Goal: Task Accomplishment & Management: Use online tool/utility

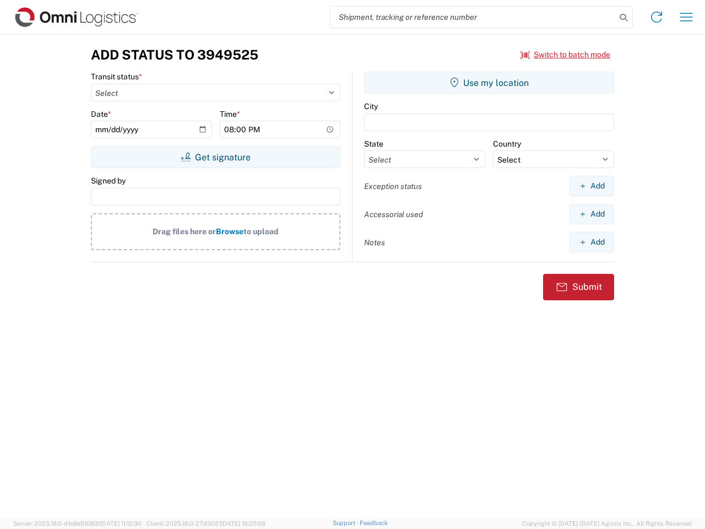
click at [473, 17] on input "search" at bounding box center [472, 17] width 285 height 21
click at [623, 18] on icon at bounding box center [623, 17] width 15 height 15
click at [656, 17] on icon at bounding box center [657, 17] width 18 height 18
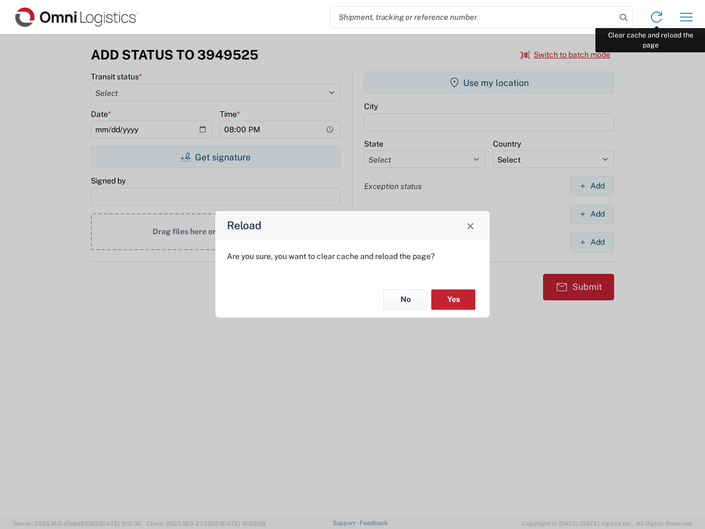
click at [686, 17] on div "Reload Are you sure, you want to clear cache and reload the page? No Yes" at bounding box center [352, 264] width 705 height 529
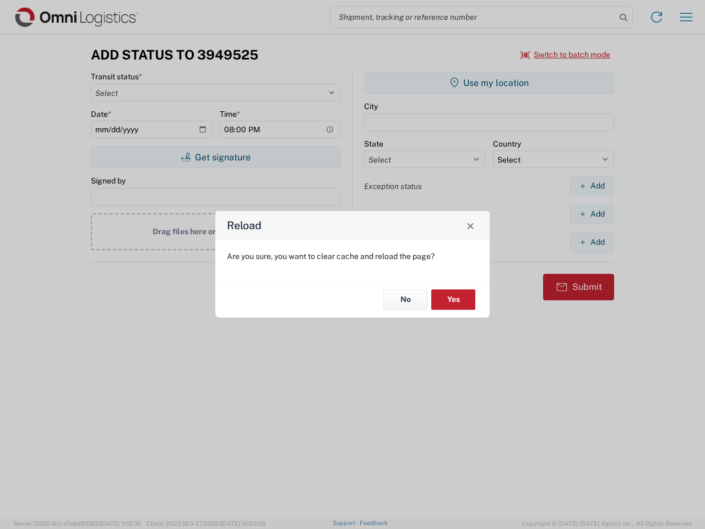
click at [565, 55] on div "Reload Are you sure, you want to clear cache and reload the page? No Yes" at bounding box center [352, 264] width 705 height 529
click at [215, 157] on div "Reload Are you sure, you want to clear cache and reload the page? No Yes" at bounding box center [352, 264] width 705 height 529
click at [489, 83] on div "Reload Are you sure, you want to clear cache and reload the page? No Yes" at bounding box center [352, 264] width 705 height 529
click at [591, 186] on div "Reload Are you sure, you want to clear cache and reload the page? No Yes" at bounding box center [352, 264] width 705 height 529
click at [591, 214] on div "Reload Are you sure, you want to clear cache and reload the page? No Yes" at bounding box center [352, 264] width 705 height 529
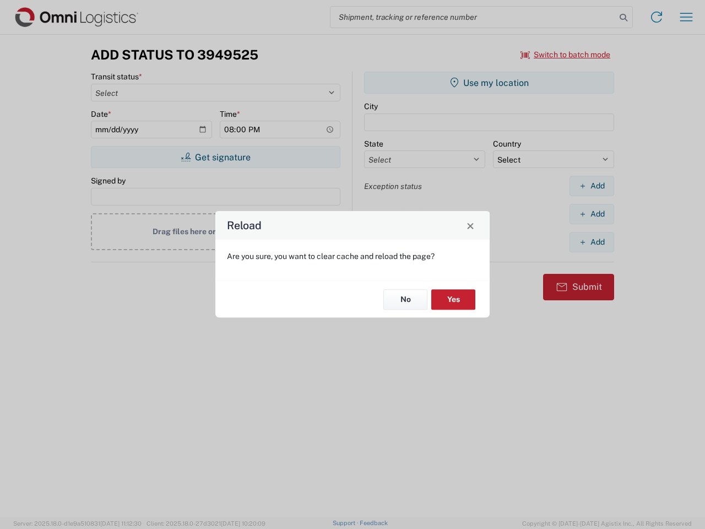
click at [591, 242] on div "Reload Are you sure, you want to clear cache and reload the page? No Yes" at bounding box center [352, 264] width 705 height 529
